Goal: Task Accomplishment & Management: Use online tool/utility

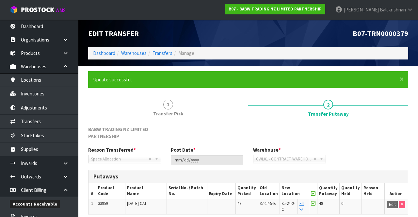
scroll to position [36, 0]
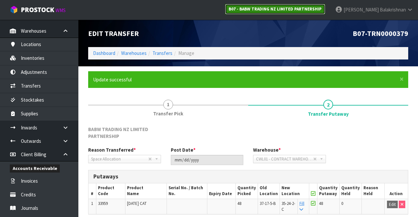
click at [322, 7] on strong "B07 - BABW TRADING NZ LIMITED PARTNERSHIP" at bounding box center [275, 9] width 93 height 6
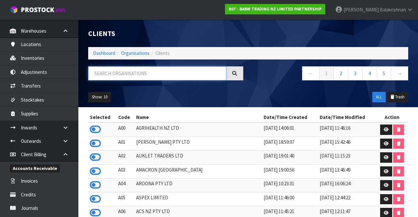
click at [186, 71] on input "text" at bounding box center [157, 73] width 138 height 14
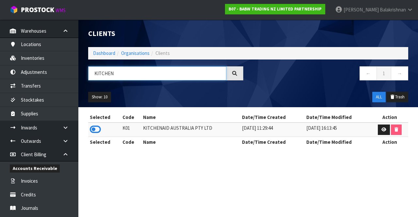
type input "KITCHEN"
click at [95, 126] on icon at bounding box center [95, 130] width 11 height 10
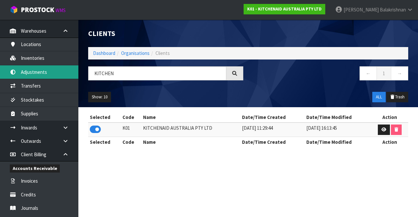
click at [56, 75] on link "Adjustments" at bounding box center [39, 71] width 78 height 13
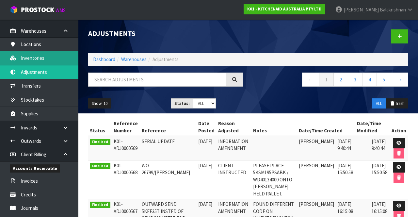
click at [49, 60] on link "Inventories" at bounding box center [39, 57] width 78 height 13
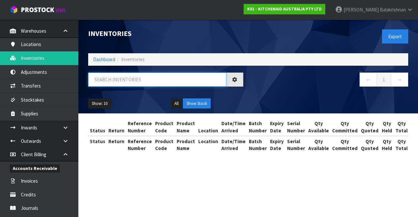
click at [169, 76] on input "text" at bounding box center [157, 80] width 138 height 14
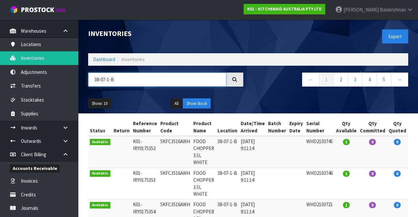
type input "38-07-1-B"
click at [401, 78] on link "→" at bounding box center [399, 80] width 17 height 14
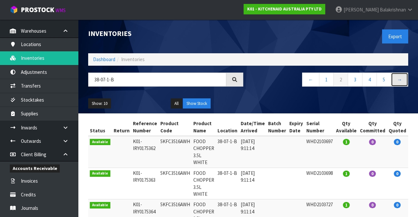
click at [406, 79] on link "→" at bounding box center [399, 80] width 17 height 14
click at [395, 80] on link "→" at bounding box center [399, 80] width 17 height 14
click at [396, 80] on link "→" at bounding box center [399, 80] width 17 height 14
click at [401, 85] on link "→" at bounding box center [399, 80] width 17 height 14
click at [401, 84] on link "→" at bounding box center [399, 80] width 17 height 14
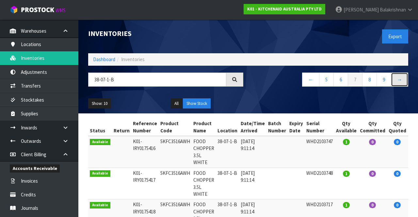
click at [395, 85] on link "→" at bounding box center [399, 80] width 17 height 14
click at [396, 78] on link "→" at bounding box center [399, 80] width 17 height 14
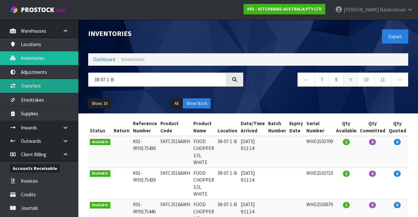
click at [16, 88] on link "Transfers" at bounding box center [39, 85] width 78 height 13
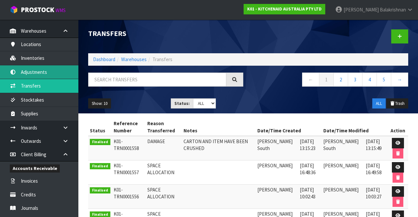
click at [26, 74] on link "Adjustments" at bounding box center [39, 71] width 78 height 13
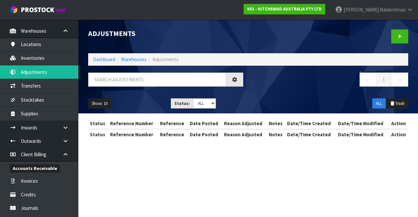
click at [26, 60] on div "Adjustments Dashboard Warehouses Adjustments ← 1 → Show: 10 5 10 25 50 Status: …" at bounding box center [209, 75] width 418 height 151
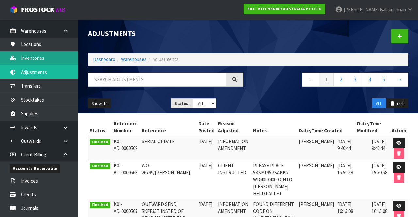
click at [43, 61] on link "Inventories" at bounding box center [39, 57] width 78 height 13
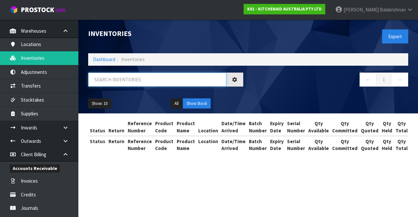
click at [102, 81] on input "text" at bounding box center [157, 80] width 138 height 14
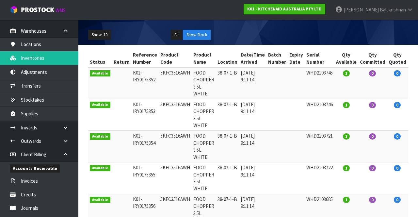
scroll to position [68, 0]
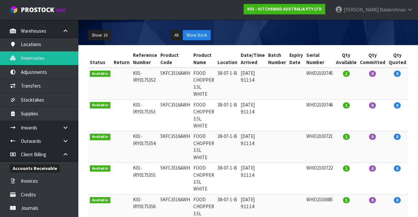
copy td "5KFC3516AWH"
click at [24, 63] on link "Inventories" at bounding box center [39, 57] width 78 height 13
click at [24, 62] on link "Inventories" at bounding box center [39, 57] width 78 height 13
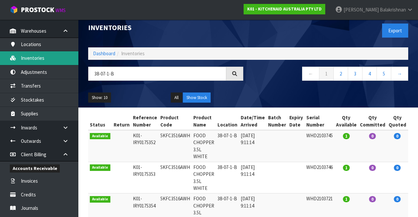
scroll to position [0, 0]
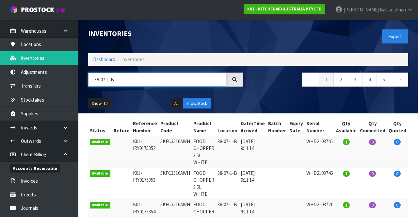
click at [184, 82] on input "38-07-1-B" at bounding box center [157, 80] width 138 height 14
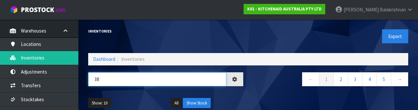
type input "3"
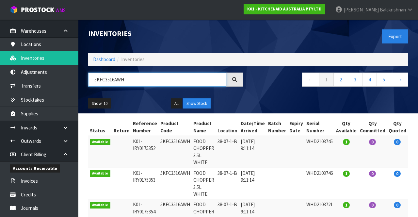
type input "5KFC3516AWH"
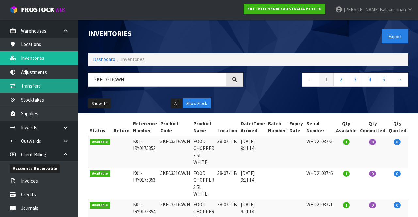
click at [17, 86] on link "Transfers" at bounding box center [39, 85] width 78 height 13
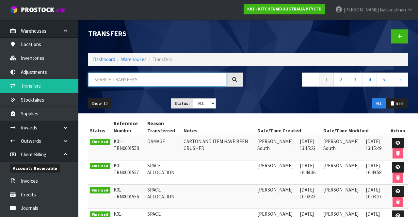
paste input "5KFC3516AWH"
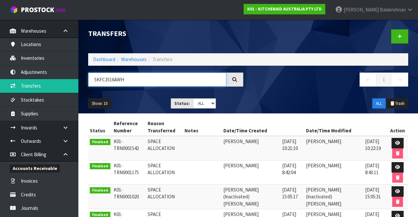
click at [190, 81] on input "5KFC3516AWH" at bounding box center [157, 80] width 138 height 14
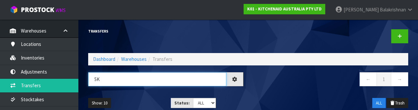
type input "5"
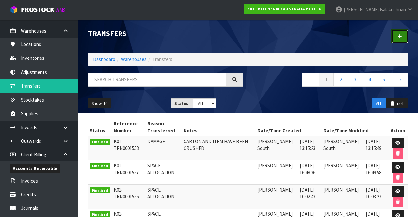
click at [404, 39] on link at bounding box center [400, 36] width 17 height 14
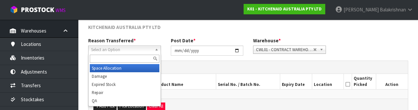
scroll to position [78, 0]
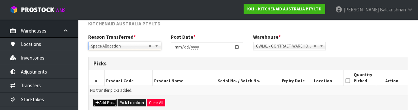
click at [94, 103] on button "Add Pick" at bounding box center [104, 103] width 23 height 8
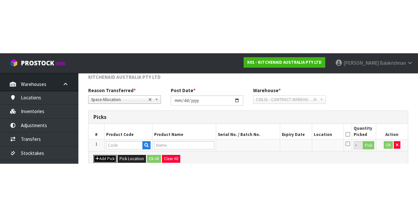
scroll to position [37, 0]
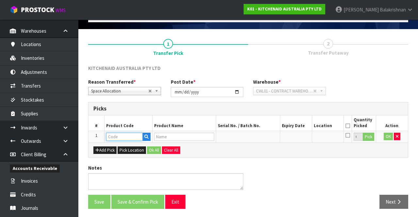
paste input "5KFC3516AWH"
type input "5KFC3516AWH"
type input "FOOD CHOPPER 3.5L WHITE"
type input "5KFC3516AWH"
click at [373, 133] on button "Pick" at bounding box center [368, 137] width 11 height 8
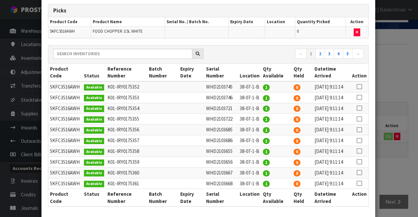
scroll to position [0, 0]
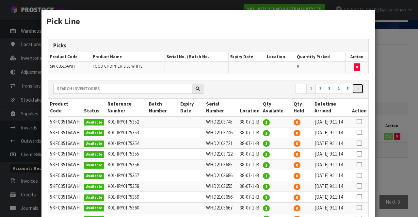
click at [362, 87] on link "→" at bounding box center [357, 89] width 11 height 10
click at [364, 87] on link "→" at bounding box center [357, 89] width 11 height 10
click at [364, 89] on link "→" at bounding box center [357, 89] width 11 height 10
click at [361, 90] on link "→" at bounding box center [357, 89] width 11 height 10
click at [358, 91] on link "→" at bounding box center [357, 89] width 11 height 10
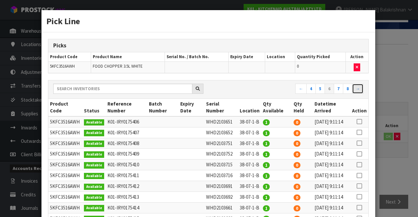
click at [359, 90] on link "→" at bounding box center [357, 89] width 11 height 10
click at [361, 90] on link "→" at bounding box center [357, 89] width 11 height 10
click at [360, 90] on link "→" at bounding box center [357, 89] width 11 height 10
click at [359, 90] on link "→" at bounding box center [357, 89] width 11 height 10
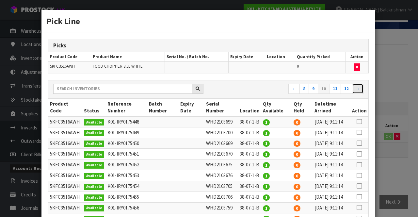
click at [364, 89] on link "→" at bounding box center [357, 89] width 11 height 10
click at [361, 90] on link "→" at bounding box center [357, 89] width 11 height 10
click at [360, 90] on link "→" at bounding box center [357, 89] width 11 height 10
click at [362, 90] on link "→" at bounding box center [357, 89] width 11 height 10
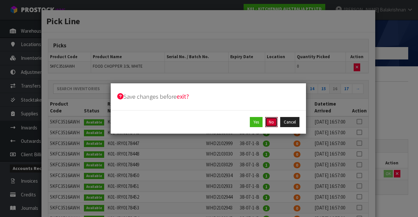
click at [276, 118] on button "No" at bounding box center [271, 122] width 12 height 10
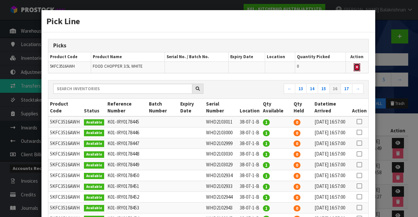
click at [358, 66] on icon "button" at bounding box center [357, 67] width 3 height 4
click at [354, 67] on button "button" at bounding box center [357, 67] width 7 height 8
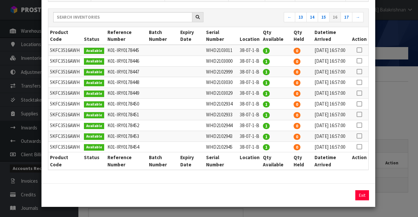
scroll to position [137, 0]
click at [363, 199] on button "Exit" at bounding box center [363, 195] width 14 height 10
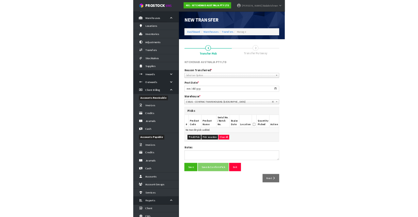
scroll to position [35, 0]
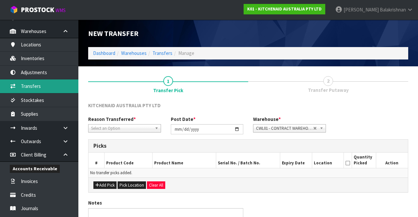
click at [46, 90] on link "Transfers" at bounding box center [39, 85] width 78 height 13
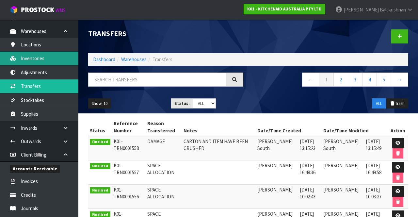
click at [48, 60] on link "Inventories" at bounding box center [39, 58] width 78 height 13
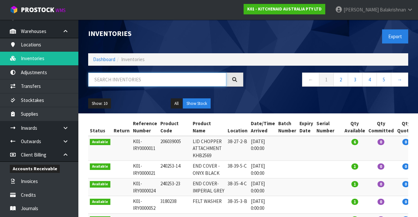
paste input "5KFC3516AWH"
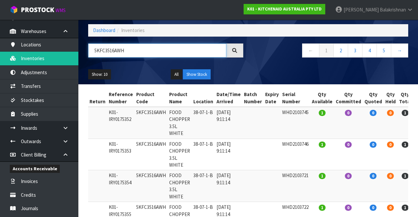
scroll to position [0, 22]
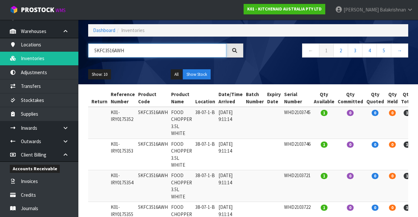
type input "5KFC3516AWH"
click at [110, 75] on button "Show: 10" at bounding box center [99, 74] width 23 height 10
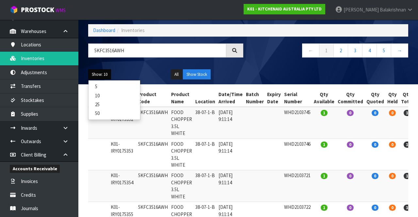
click at [105, 113] on link "50" at bounding box center [115, 113] width 52 height 9
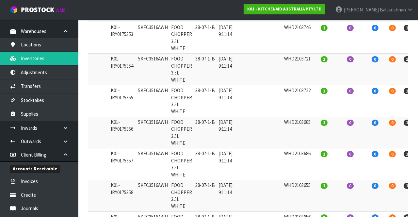
scroll to position [0, 0]
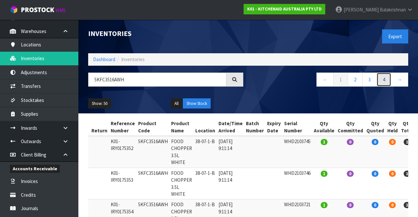
click at [386, 77] on link "4" at bounding box center [384, 80] width 15 height 14
click at [401, 84] on link "→" at bounding box center [399, 80] width 17 height 14
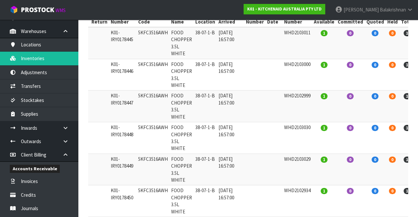
scroll to position [109, 0]
click at [301, 65] on td "WHD2103000" at bounding box center [298, 75] width 30 height 32
click at [295, 99] on td "WHD2102999" at bounding box center [298, 106] width 30 height 32
click at [296, 131] on td "WHD2103030" at bounding box center [298, 138] width 30 height 32
click at [296, 162] on td "WHD2103029" at bounding box center [298, 169] width 30 height 32
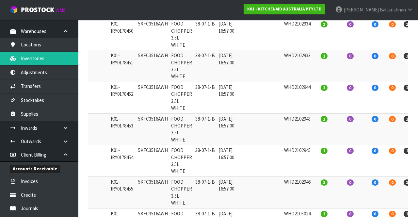
scroll to position [277, 0]
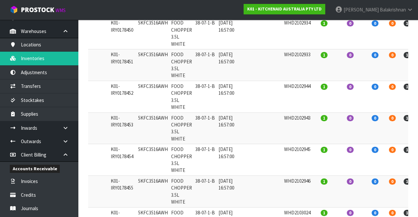
click at [295, 62] on td "WHD2102933" at bounding box center [298, 65] width 30 height 32
click at [293, 92] on td "WHD2102944" at bounding box center [298, 97] width 30 height 32
click at [292, 124] on td "WHD2102943" at bounding box center [298, 128] width 30 height 32
click at [295, 163] on td "WHD2102945" at bounding box center [298, 160] width 30 height 32
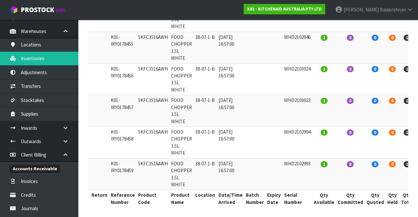
scroll to position [420, 0]
click at [295, 74] on td "WHD2103024" at bounding box center [298, 80] width 30 height 32
click at [297, 103] on td "WHD2103023" at bounding box center [298, 111] width 30 height 32
click at [294, 138] on td "WHD2102994" at bounding box center [298, 143] width 30 height 32
click at [295, 167] on td "WHD2102993" at bounding box center [298, 175] width 30 height 32
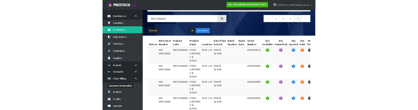
scroll to position [0, 0]
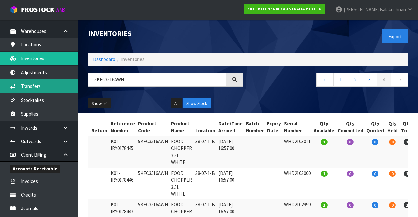
click at [42, 80] on link "Transfers" at bounding box center [39, 85] width 78 height 13
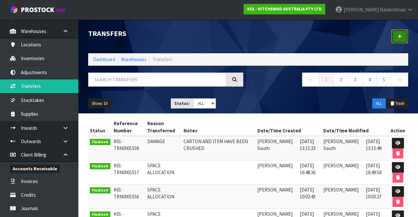
click at [398, 37] on link at bounding box center [400, 36] width 17 height 14
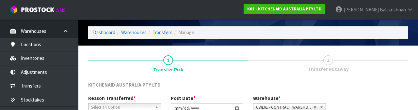
scroll to position [78, 0]
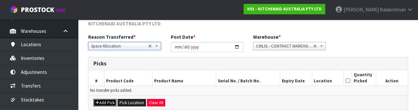
click at [108, 101] on button "Add Pick" at bounding box center [104, 103] width 23 height 8
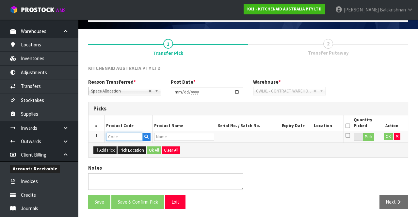
click at [129, 135] on input "text" at bounding box center [124, 137] width 37 height 8
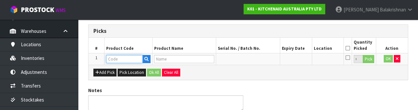
scroll to position [114, 0]
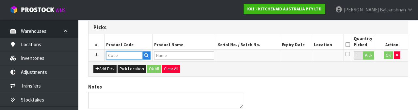
paste input "5KFC3516AWH"
type input "5KFC3516AWH"
type input "FOOD CHOPPER 3.5L WHITE"
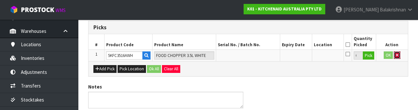
click at [399, 54] on button "button" at bounding box center [397, 56] width 7 height 8
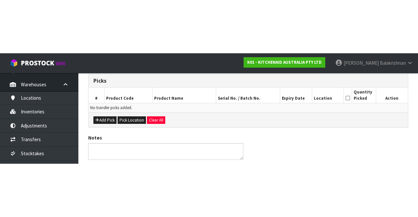
scroll to position [35, 0]
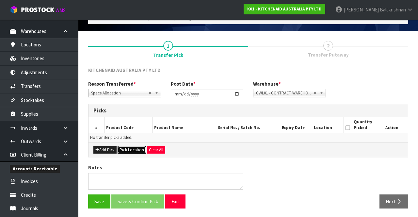
click at [133, 146] on button "Pick Location" at bounding box center [132, 150] width 28 height 8
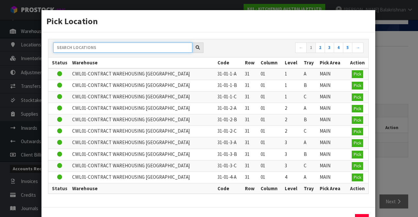
click at [90, 46] on input "text" at bounding box center [122, 47] width 139 height 10
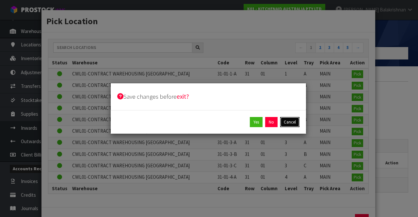
click at [292, 122] on button "Cancel" at bounding box center [289, 122] width 19 height 10
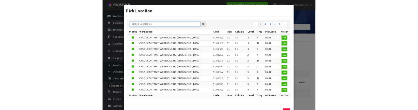
scroll to position [18, 0]
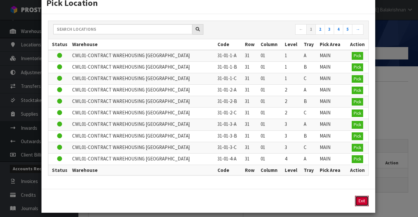
click at [363, 198] on button "Exit" at bounding box center [362, 201] width 14 height 10
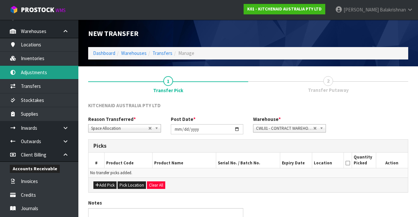
click at [38, 72] on link "Adjustments" at bounding box center [39, 72] width 78 height 13
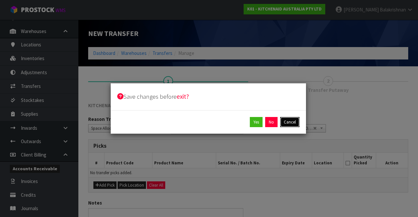
click at [298, 121] on button "Cancel" at bounding box center [289, 122] width 19 height 10
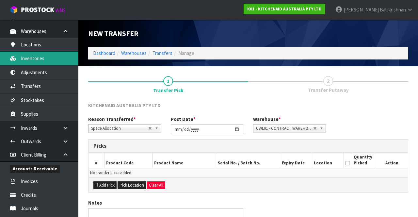
click at [39, 60] on link "Inventories" at bounding box center [39, 58] width 78 height 13
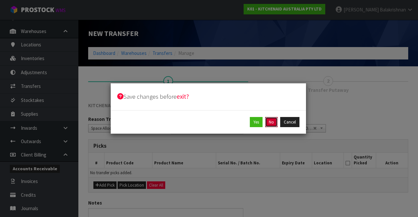
click at [272, 123] on button "No" at bounding box center [271, 122] width 12 height 10
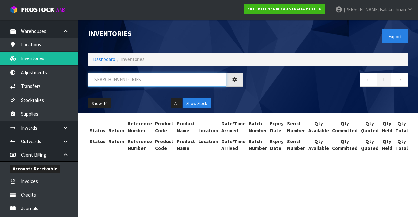
click at [154, 81] on input "text" at bounding box center [157, 80] width 138 height 14
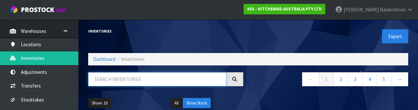
paste input "5KFC3516AWH"
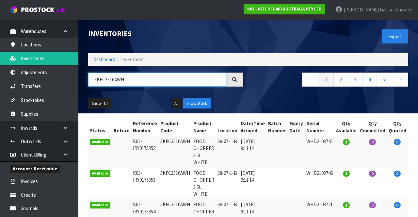
type input "5KFC3516AWH"
copy tr "38-07-1-B"
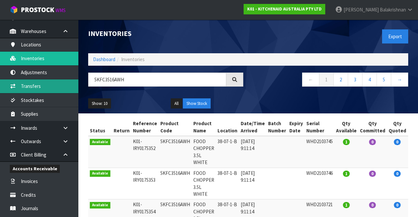
click at [34, 89] on link "Transfers" at bounding box center [39, 85] width 78 height 13
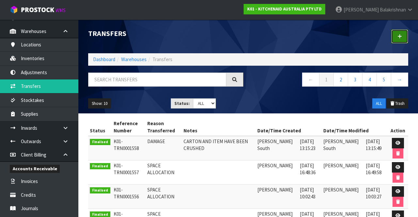
click at [399, 42] on link at bounding box center [400, 36] width 17 height 14
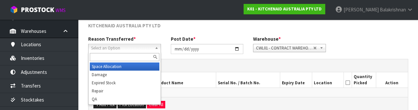
scroll to position [78, 0]
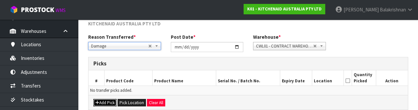
click at [107, 102] on button "Add Pick" at bounding box center [104, 103] width 23 height 8
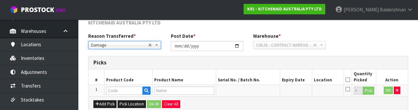
scroll to position [88, 0]
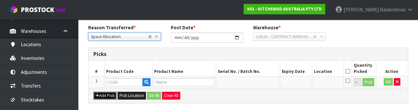
click at [109, 95] on button "Add Pick" at bounding box center [104, 96] width 23 height 8
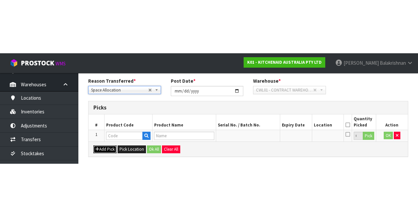
scroll to position [50, 0]
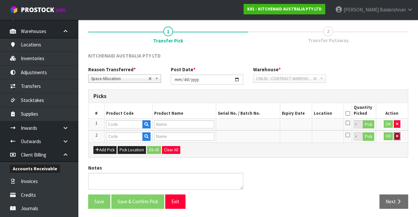
click at [397, 135] on icon "button" at bounding box center [397, 136] width 3 height 4
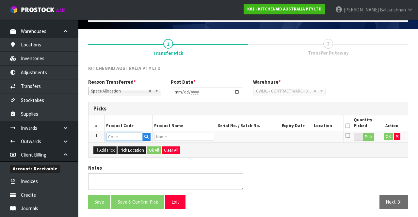
click at [124, 135] on input "text" at bounding box center [124, 137] width 37 height 8
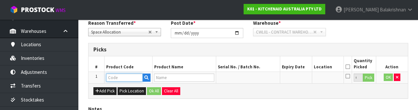
scroll to position [114, 0]
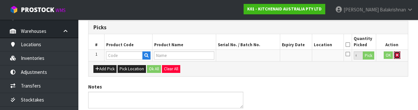
click at [400, 57] on button "button" at bounding box center [397, 56] width 7 height 8
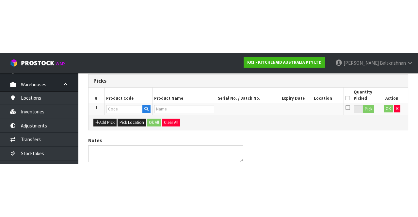
scroll to position [35, 0]
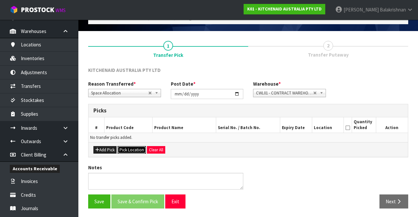
click at [132, 148] on button "Pick Location" at bounding box center [132, 150] width 28 height 8
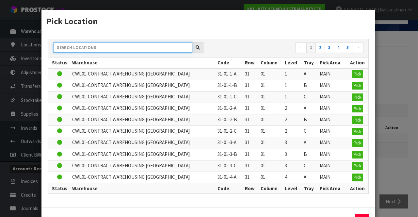
paste input "38-07-1-B"
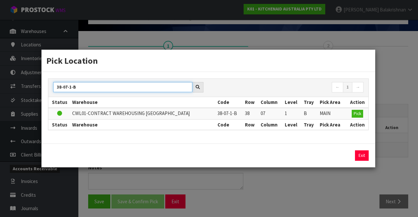
type input "38-07-1-B"
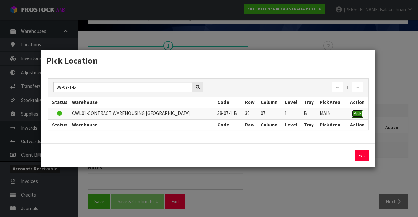
click at [358, 111] on span "Pick" at bounding box center [358, 114] width 8 height 6
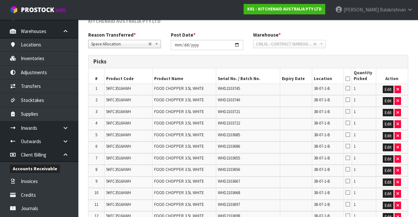
scroll to position [0, 0]
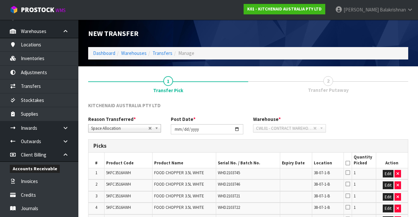
click at [348, 163] on icon at bounding box center [348, 163] width 5 height 0
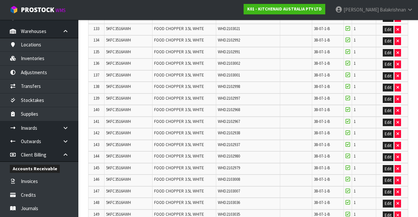
scroll to position [1904, 0]
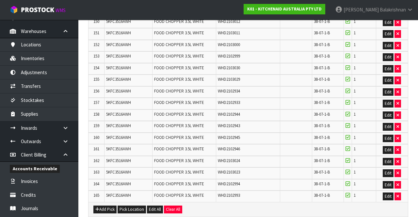
scroll to position [0, 0]
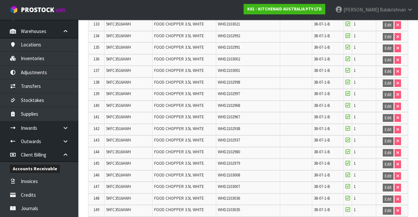
scroll to position [1914, 0]
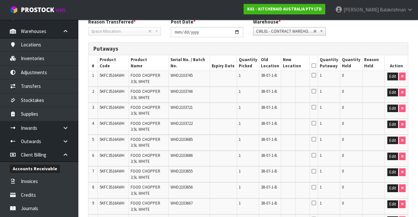
scroll to position [112, 0]
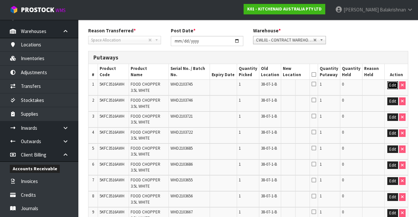
click at [390, 86] on button "Edit" at bounding box center [393, 85] width 11 height 8
click at [299, 82] on input "text" at bounding box center [291, 85] width 17 height 8
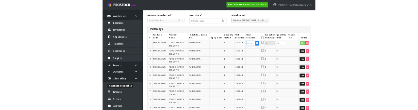
scroll to position [108, 0]
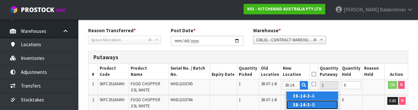
click at [316, 104] on link "38-14-3- B" at bounding box center [313, 105] width 52 height 9
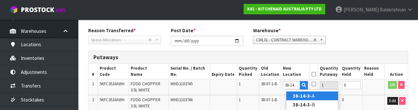
type input "38-14-3-B"
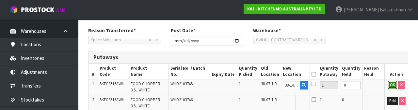
click at [390, 88] on button "OK" at bounding box center [392, 85] width 9 height 8
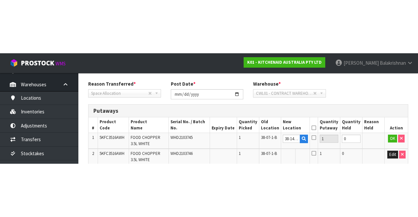
scroll to position [112, 0]
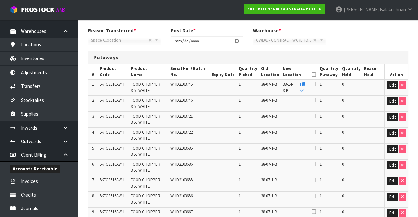
click at [305, 86] on link "Fill" at bounding box center [302, 86] width 5 height 11
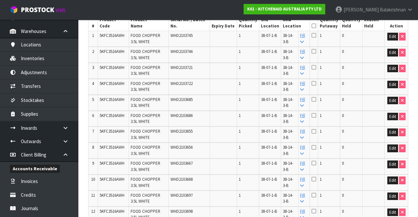
scroll to position [0, 0]
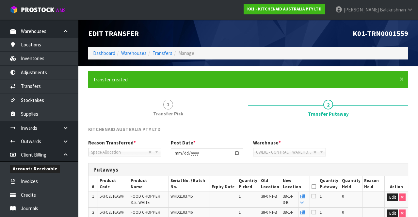
click at [316, 187] on icon at bounding box center [314, 187] width 5 height 0
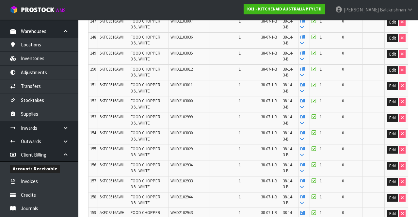
scroll to position [2683, 0]
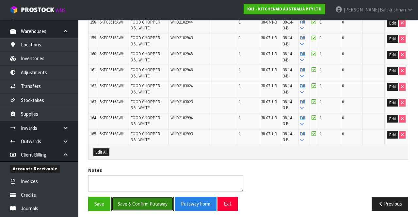
click at [146, 203] on button "Save & Confirm Putaway" at bounding box center [142, 204] width 62 height 14
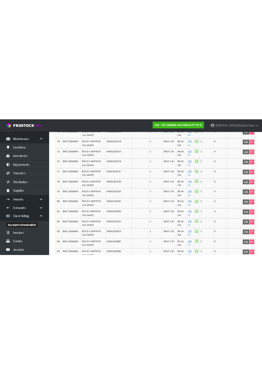
scroll to position [1327, 0]
